Goal: Find specific page/section: Find specific page/section

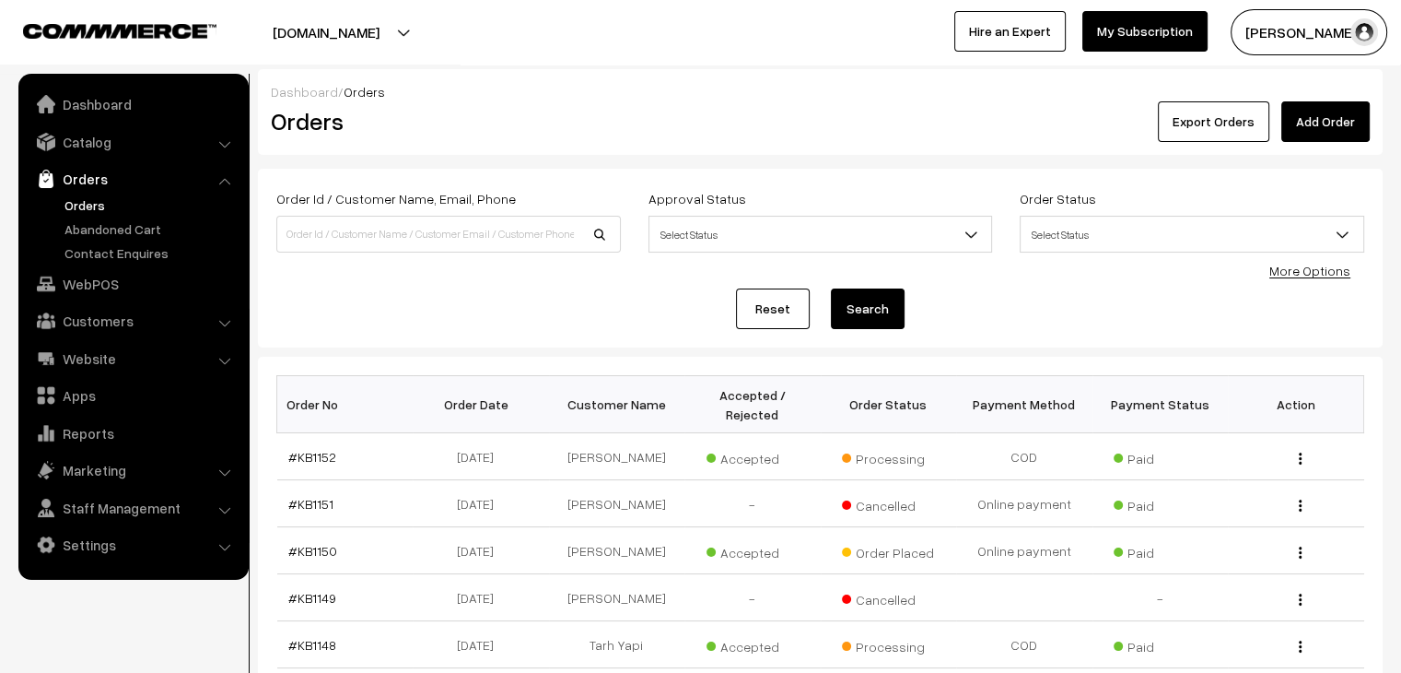
click at [78, 229] on link "Abandoned Cart" at bounding box center [151, 228] width 182 height 19
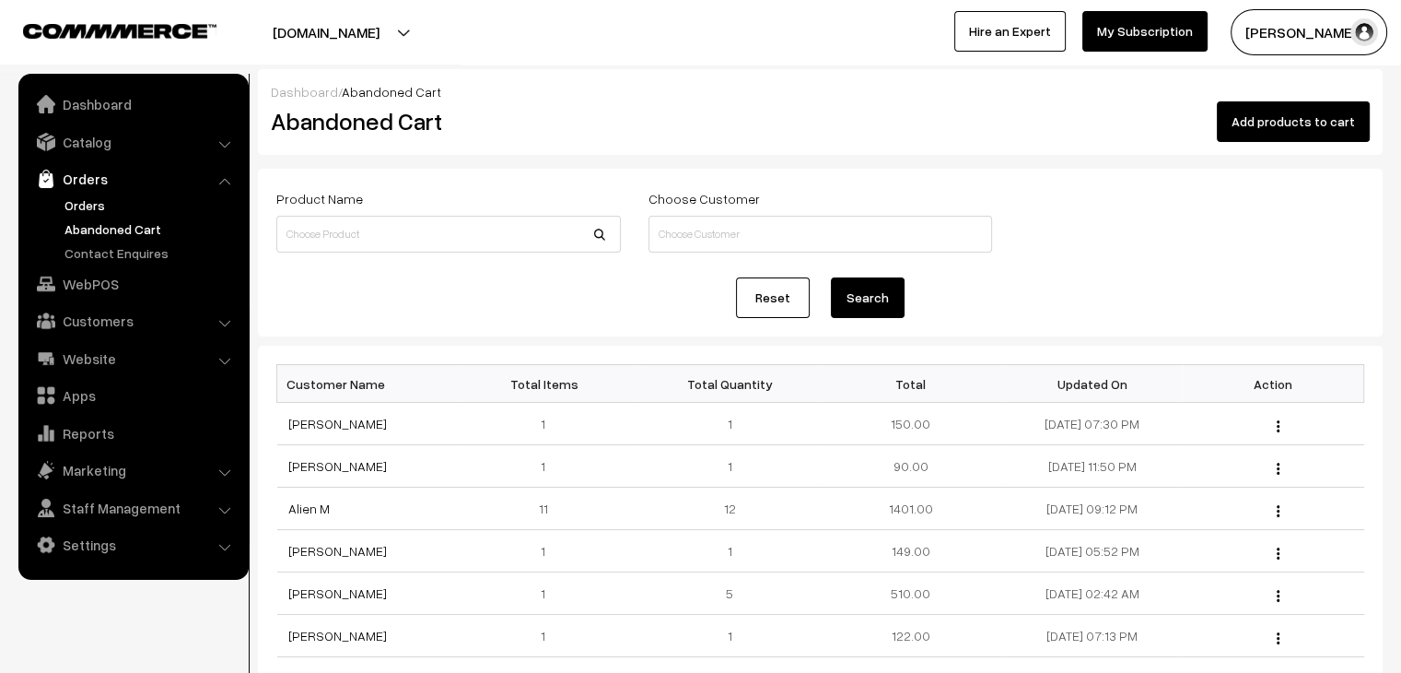
click at [81, 196] on link "Orders" at bounding box center [151, 204] width 182 height 19
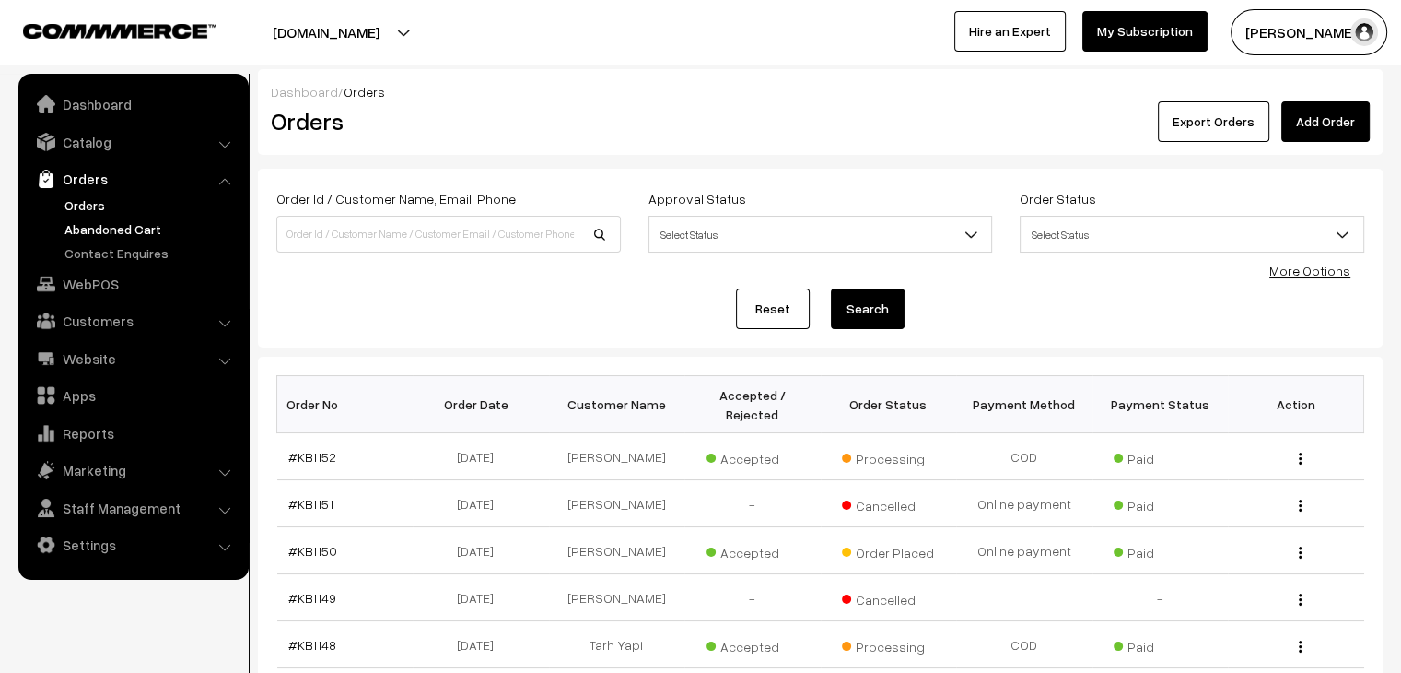
click at [129, 233] on link "Abandoned Cart" at bounding box center [151, 228] width 182 height 19
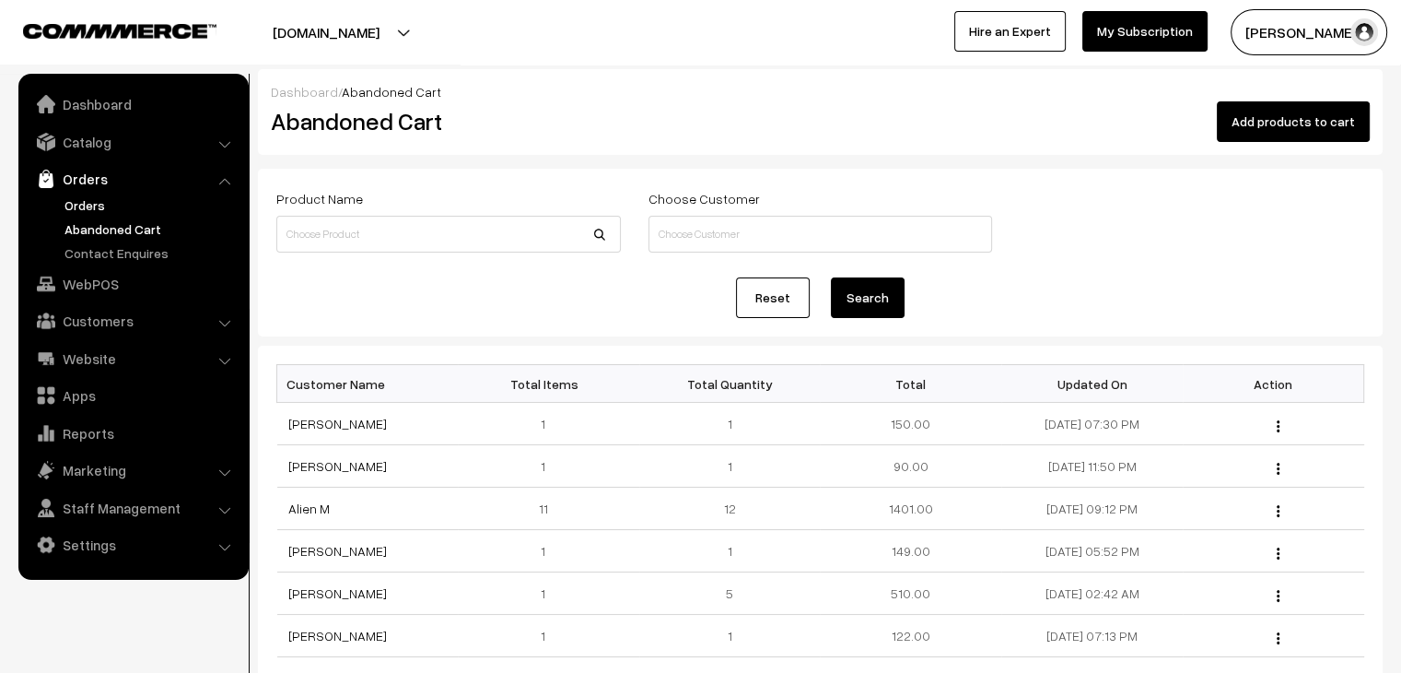
click at [107, 204] on link "Orders" at bounding box center [151, 204] width 182 height 19
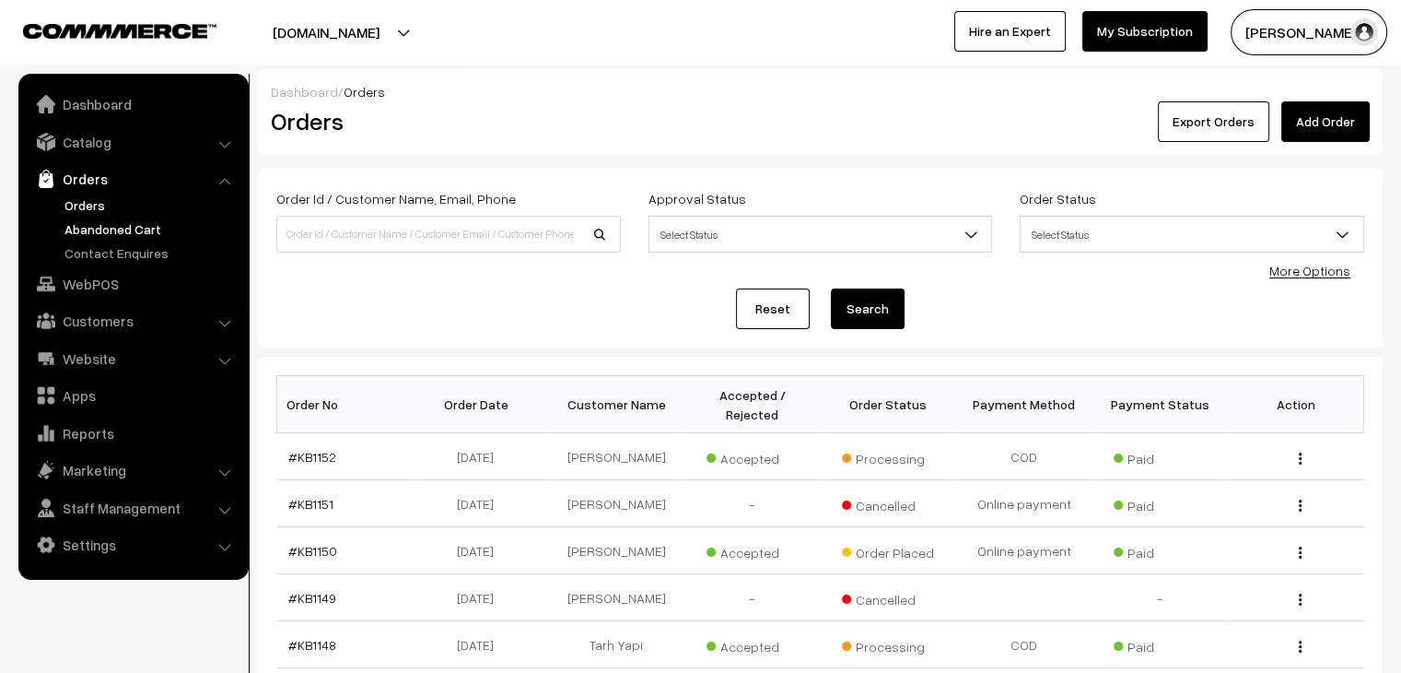
click at [97, 235] on link "Abandoned Cart" at bounding box center [151, 228] width 182 height 19
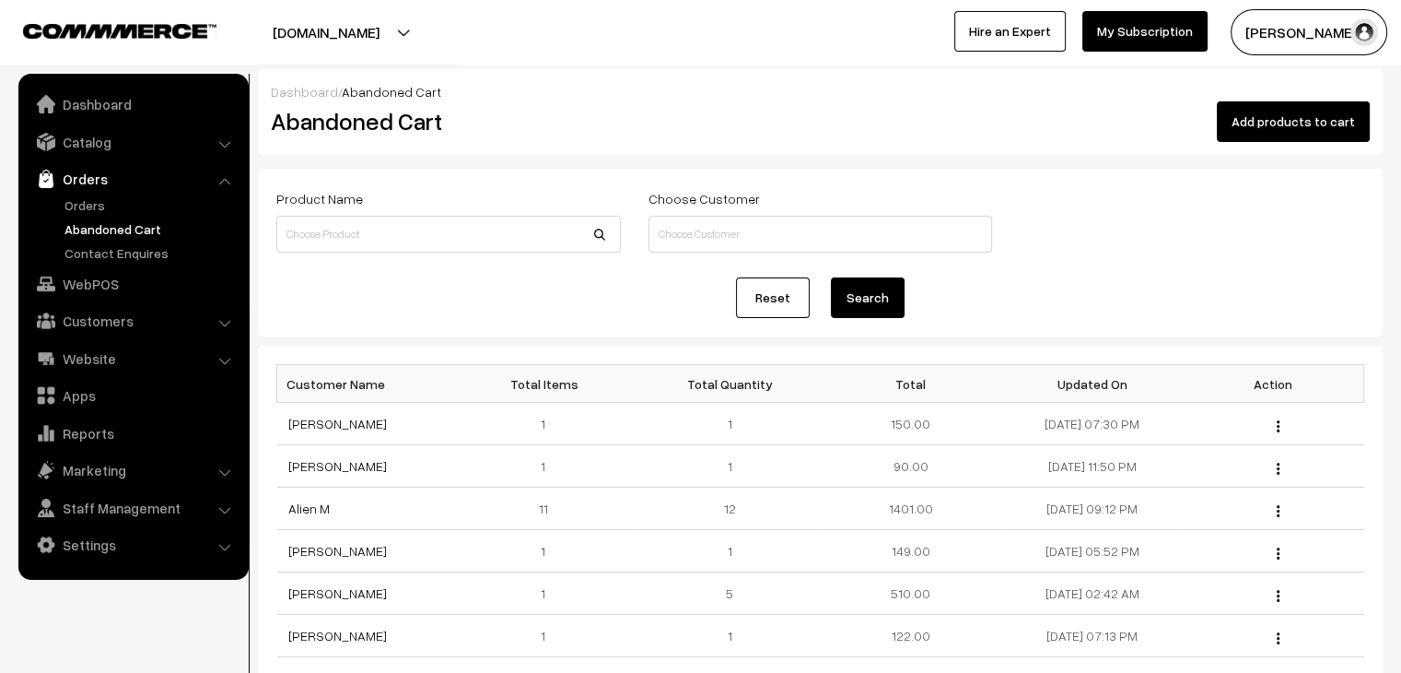
click at [85, 216] on ul "Orders" at bounding box center [133, 228] width 221 height 67
click at [92, 207] on link "Orders" at bounding box center [151, 204] width 182 height 19
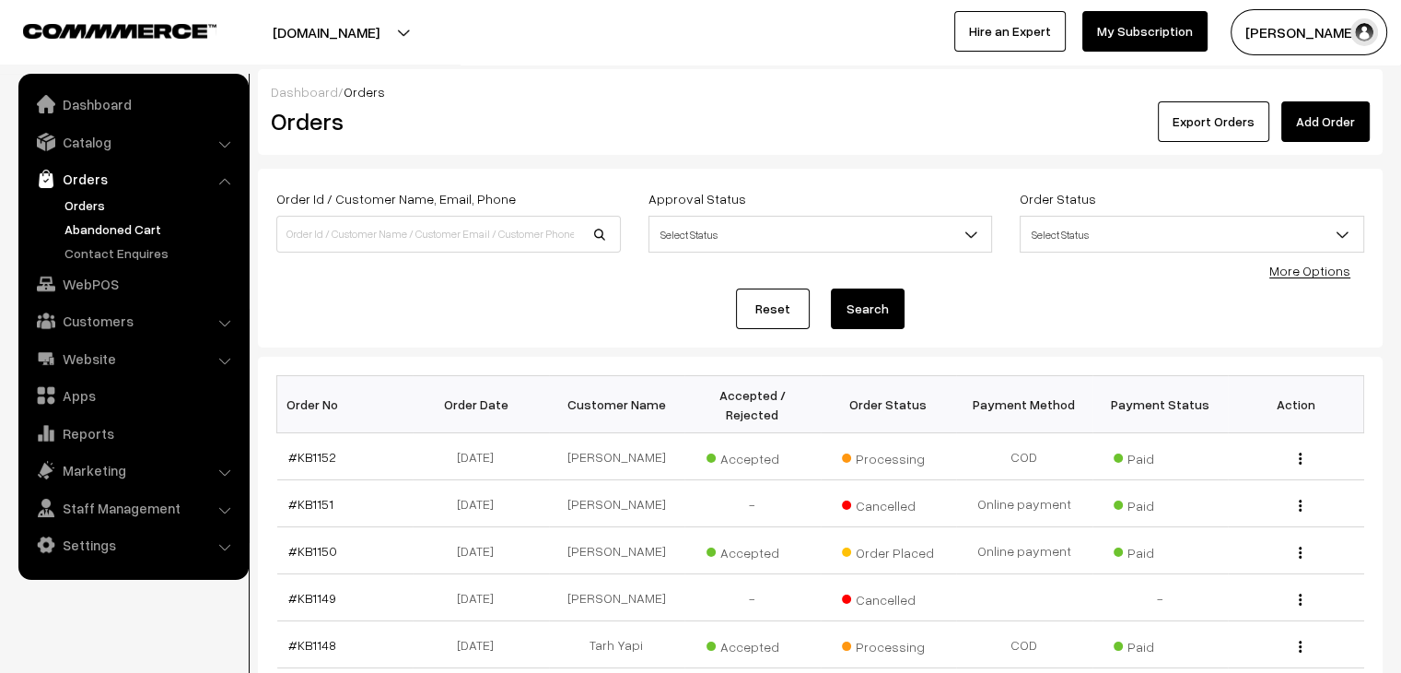
click at [77, 226] on link "Abandoned Cart" at bounding box center [151, 228] width 182 height 19
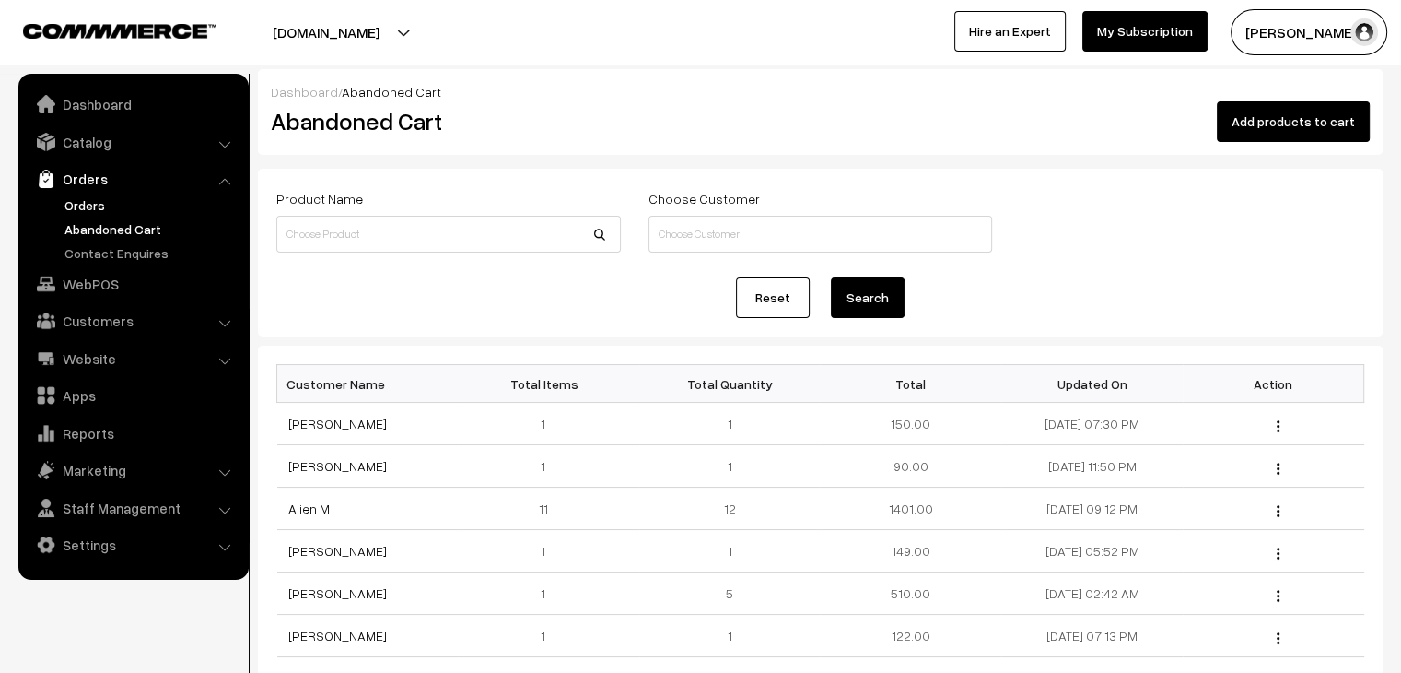
click at [79, 209] on link "Orders" at bounding box center [151, 204] width 182 height 19
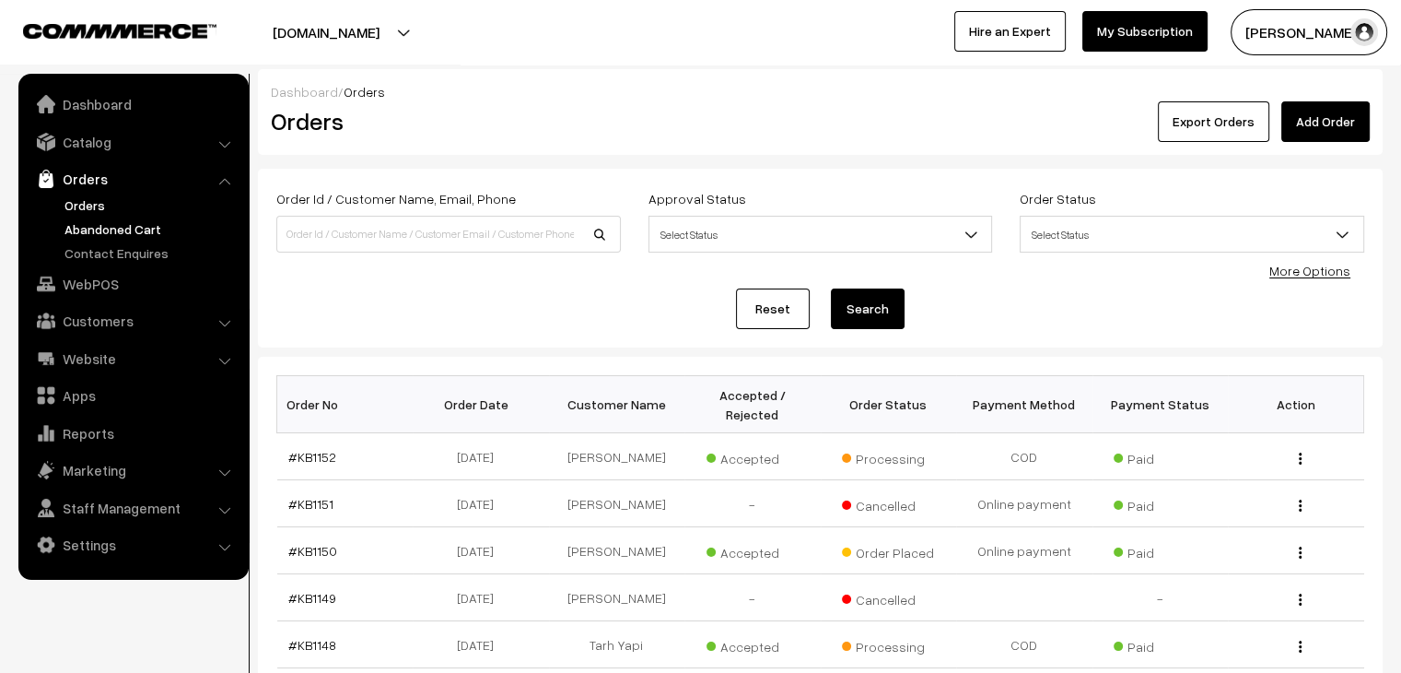
click at [134, 236] on link "Abandoned Cart" at bounding box center [151, 228] width 182 height 19
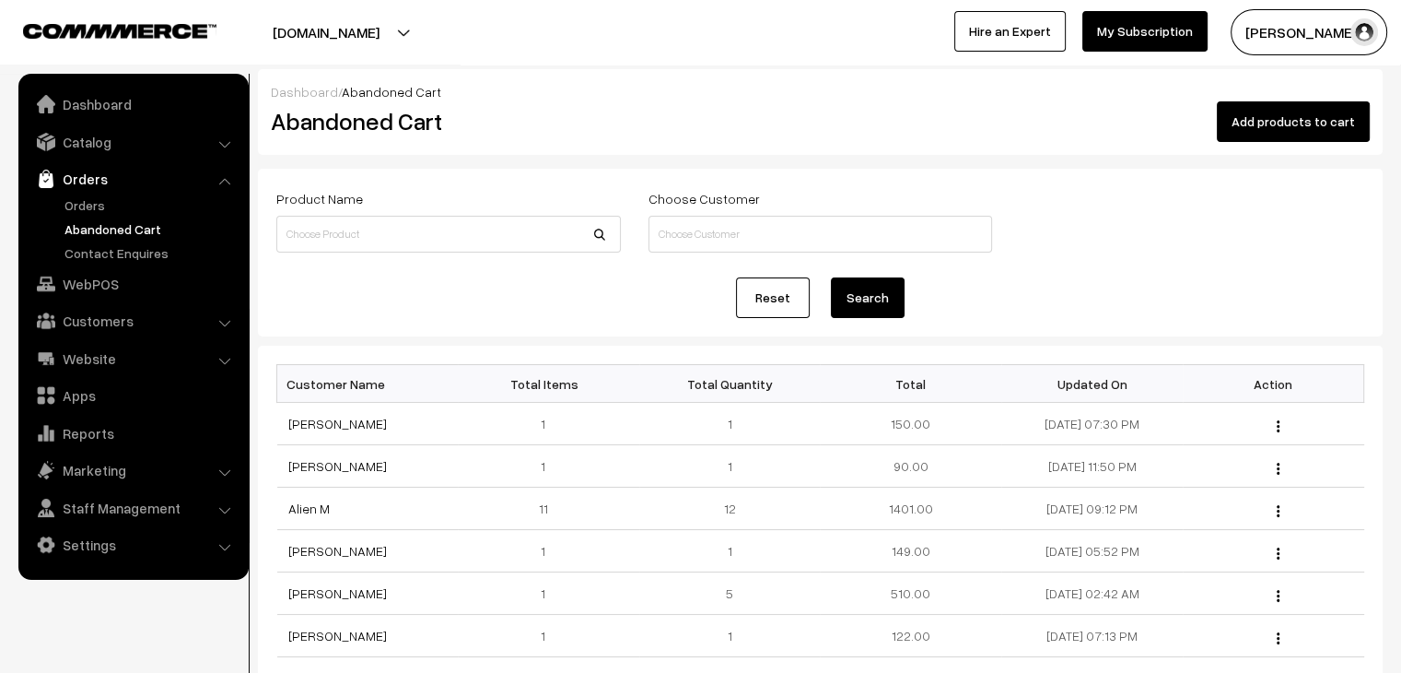
click at [73, 173] on link "Orders" at bounding box center [132, 178] width 219 height 33
click at [85, 197] on link "Orders" at bounding box center [151, 204] width 182 height 19
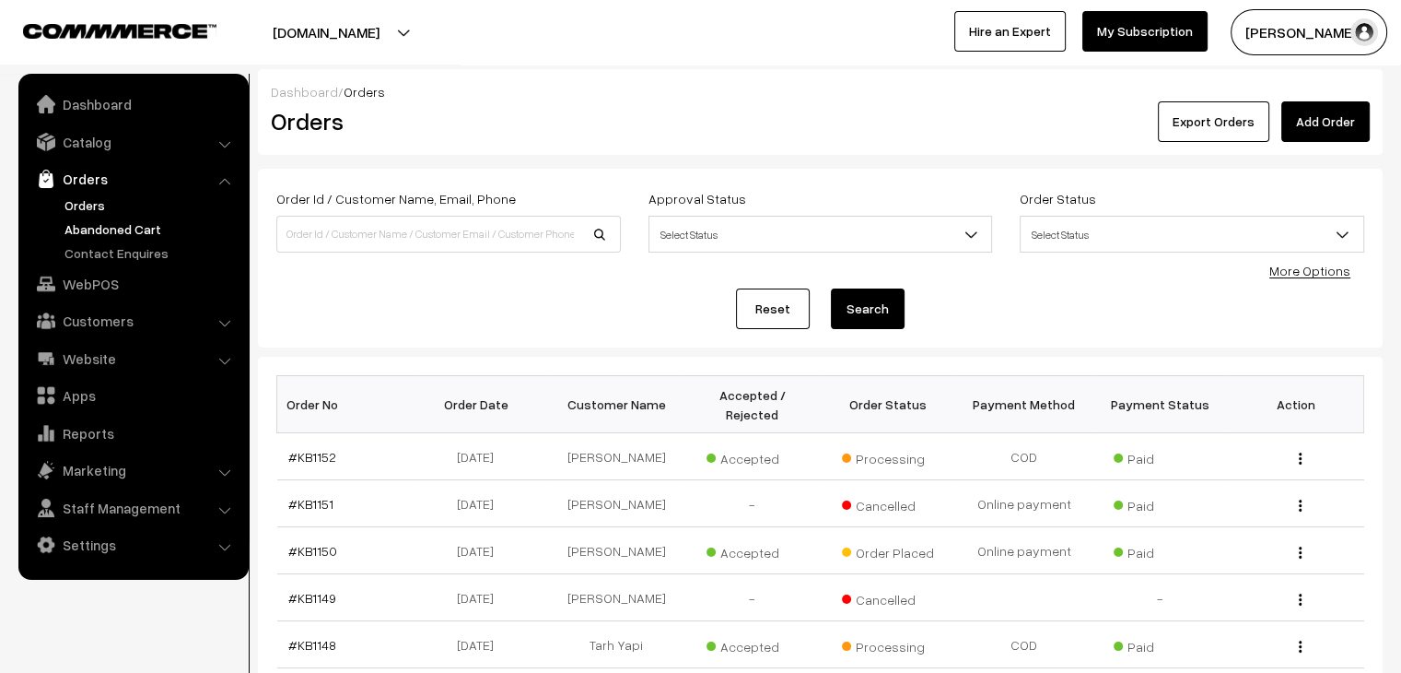
click at [96, 223] on link "Abandoned Cart" at bounding box center [151, 228] width 182 height 19
click at [133, 239] on ul "Orders" at bounding box center [133, 228] width 221 height 67
click at [131, 235] on link "Abandoned Cart" at bounding box center [151, 228] width 182 height 19
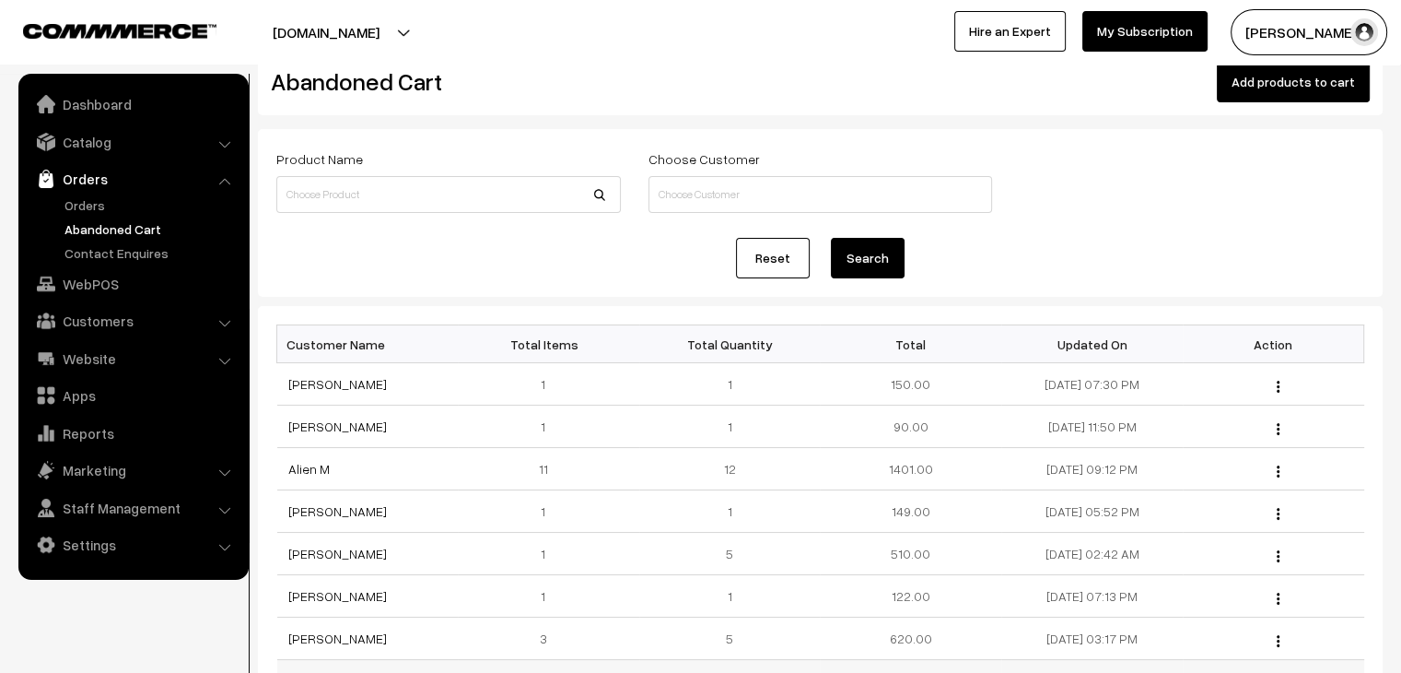
scroll to position [92, 0]
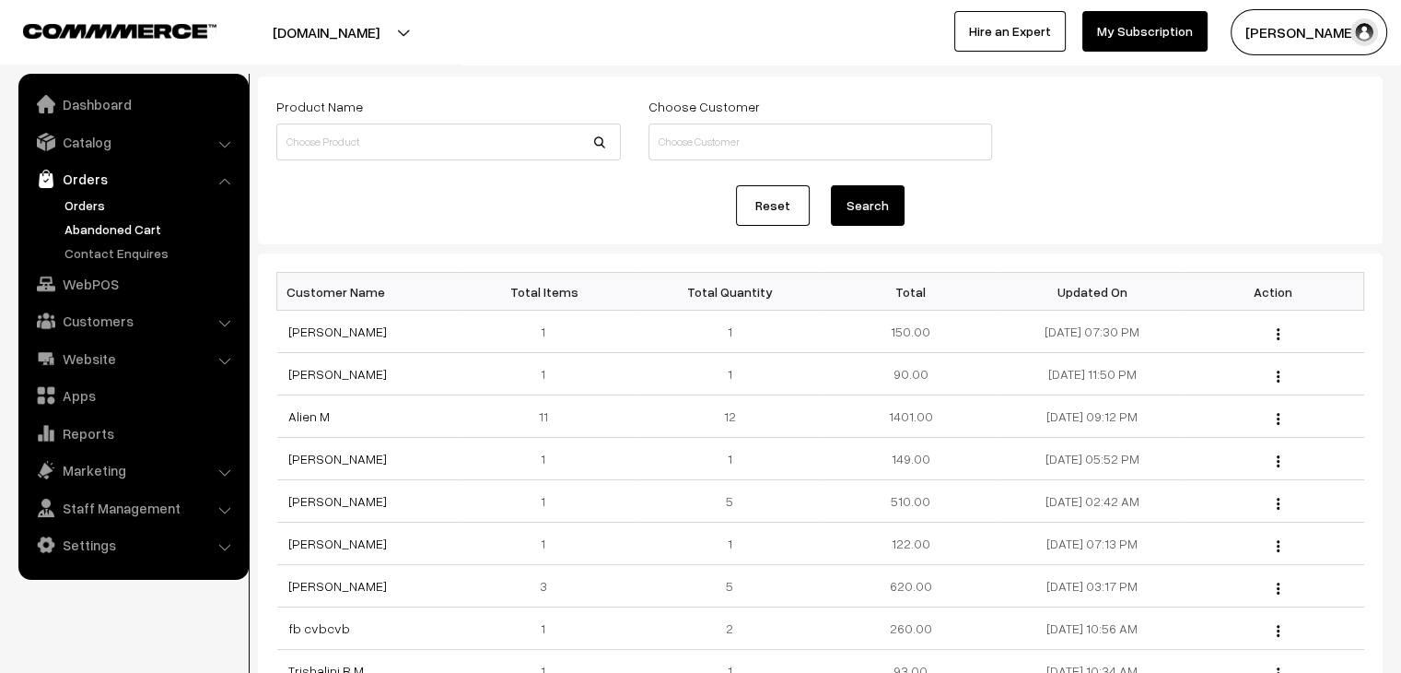
click at [88, 207] on link "Orders" at bounding box center [151, 204] width 182 height 19
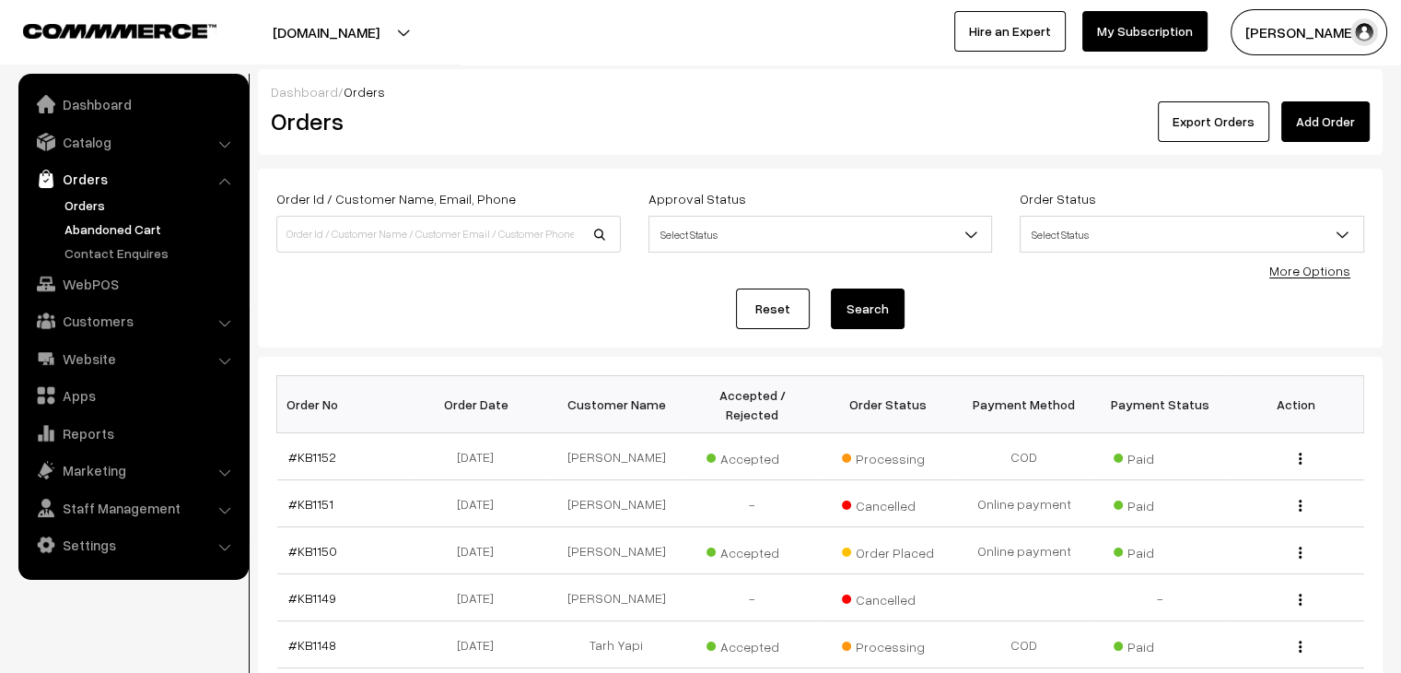
click at [117, 233] on link "Abandoned Cart" at bounding box center [151, 228] width 182 height 19
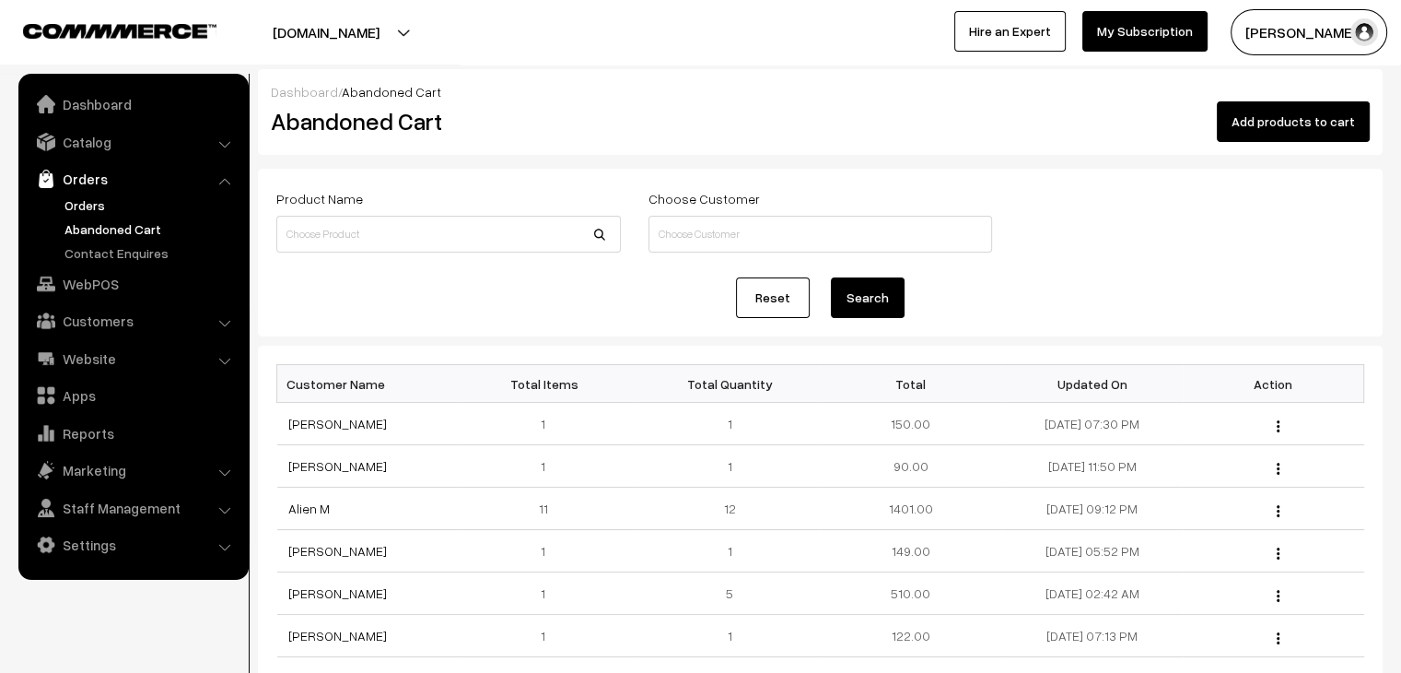
click at [106, 200] on link "Orders" at bounding box center [151, 204] width 182 height 19
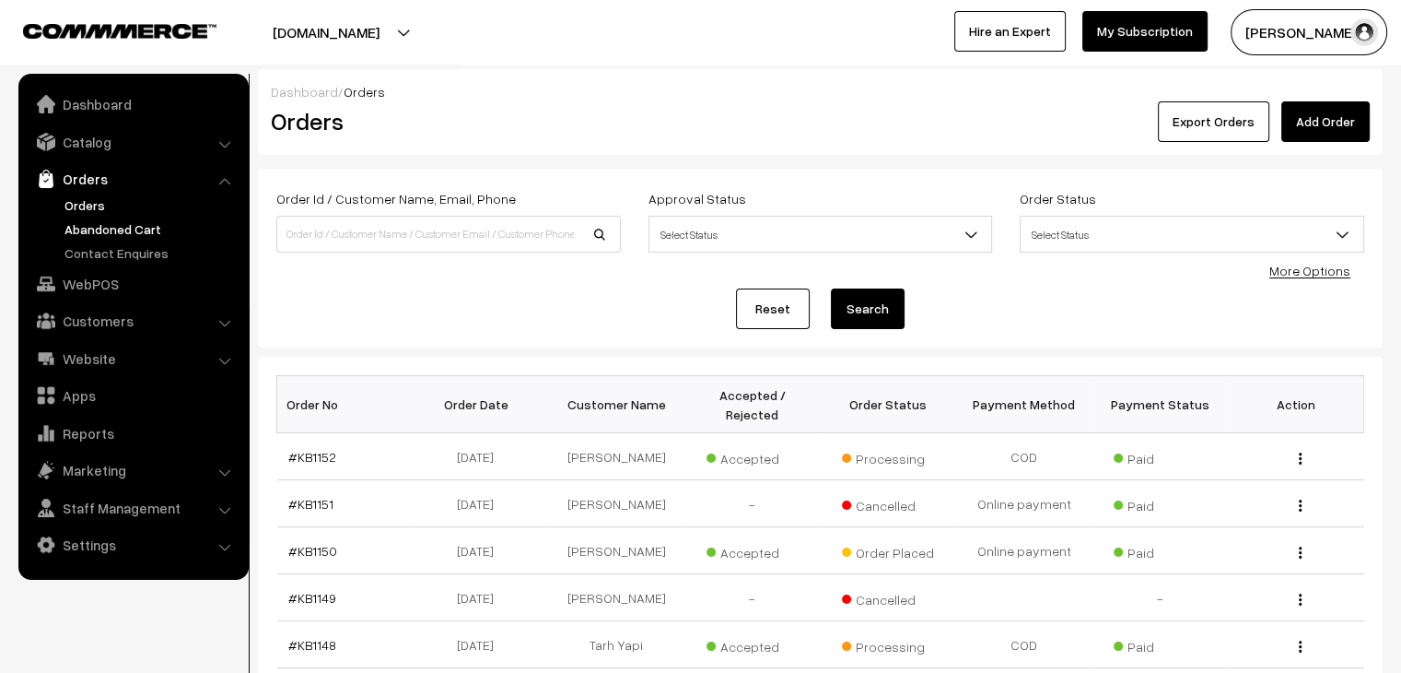
click at [157, 219] on link "Abandoned Cart" at bounding box center [151, 228] width 182 height 19
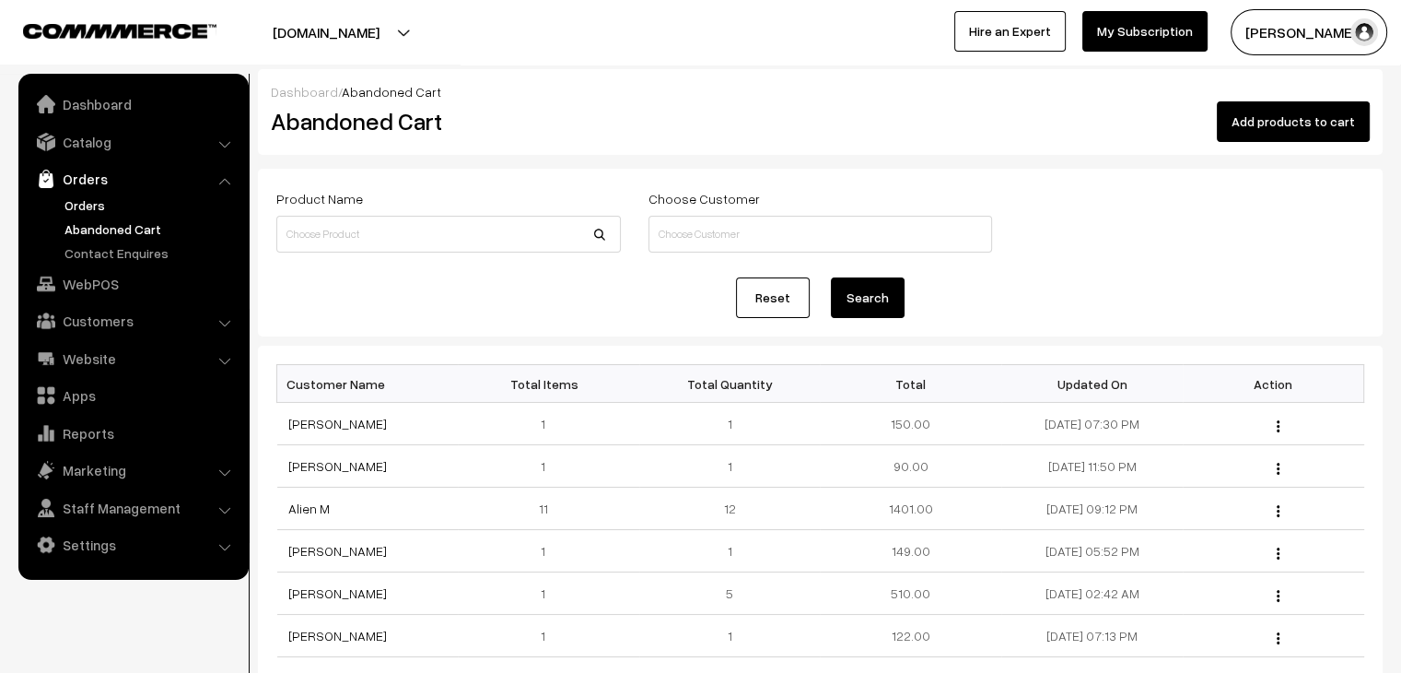
click at [95, 214] on link "Orders" at bounding box center [151, 204] width 182 height 19
click at [92, 206] on link "Orders" at bounding box center [151, 204] width 182 height 19
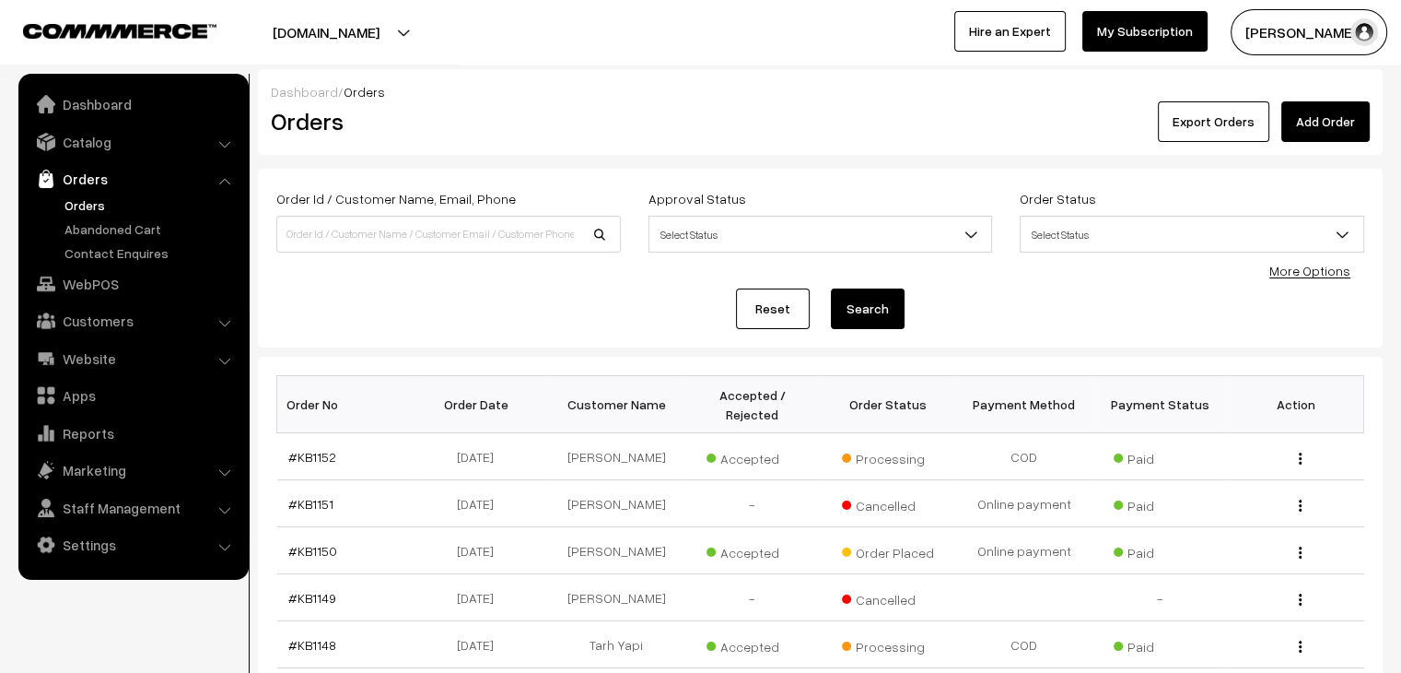
click at [92, 211] on link "Orders" at bounding box center [151, 204] width 182 height 19
click at [138, 226] on link "Abandoned Cart" at bounding box center [151, 228] width 182 height 19
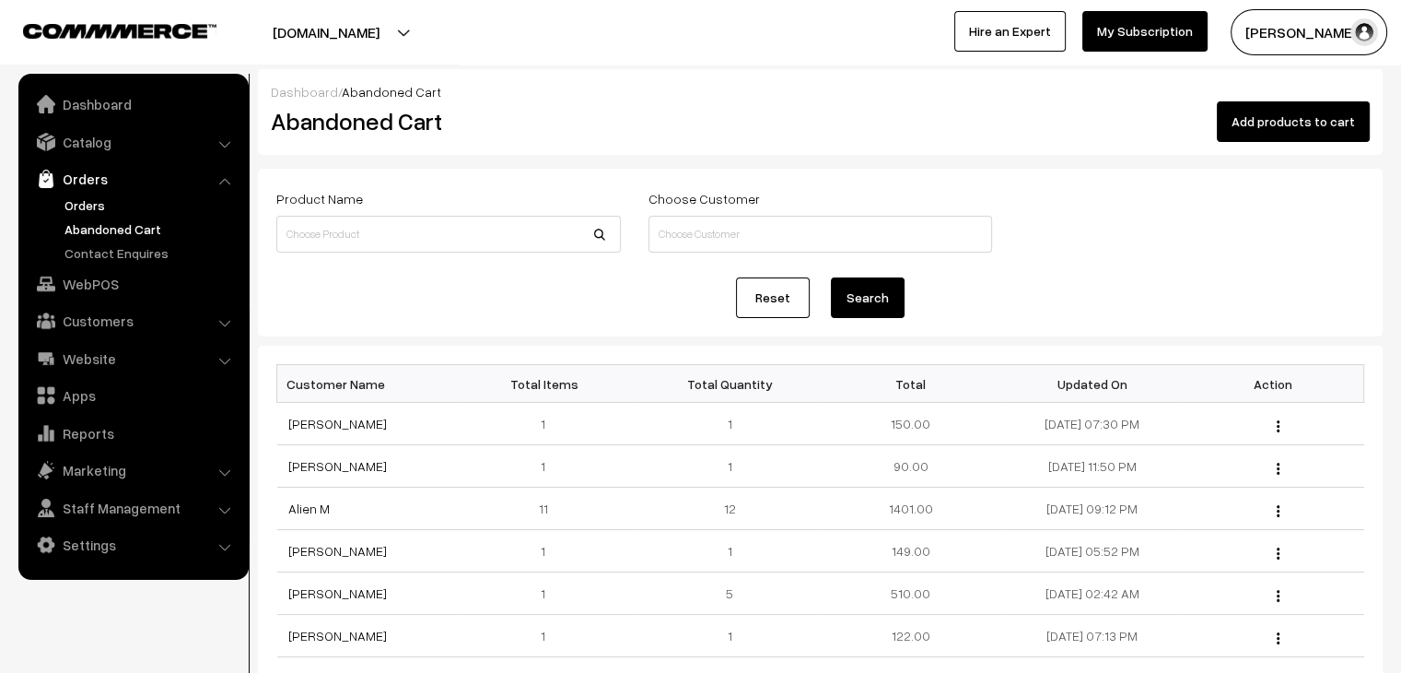
click at [65, 207] on link "Orders" at bounding box center [151, 204] width 182 height 19
